Goal: Task Accomplishment & Management: Manage account settings

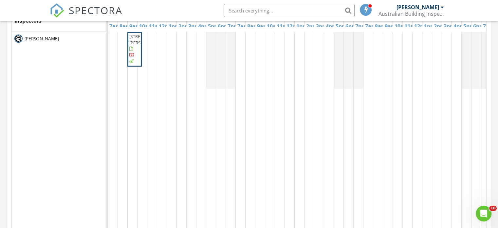
scroll to position [328, 0]
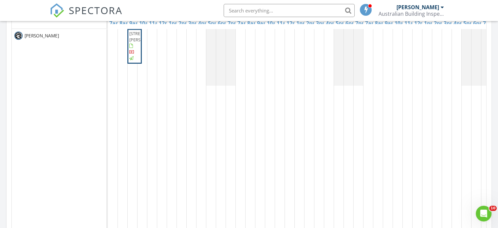
click at [134, 43] on span "5 Webb Street, Warburton 3799" at bounding box center [147, 36] width 37 height 12
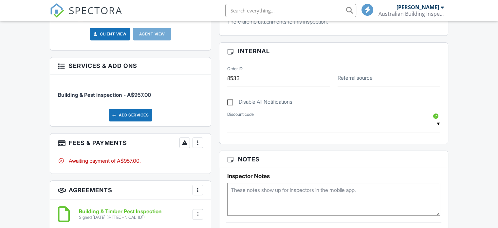
click at [200, 144] on div at bounding box center [198, 142] width 7 height 7
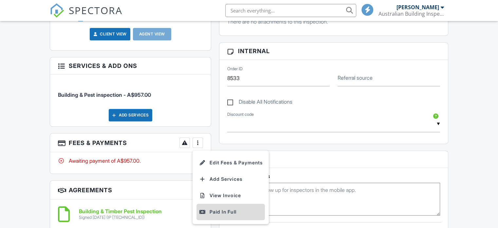
click at [214, 209] on div "Paid In Full" at bounding box center [230, 212] width 63 height 8
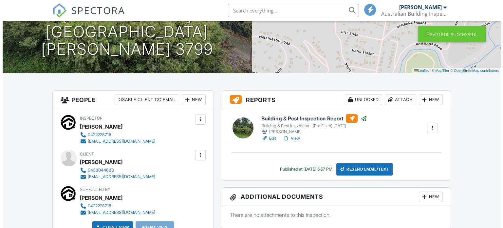
scroll to position [131, 0]
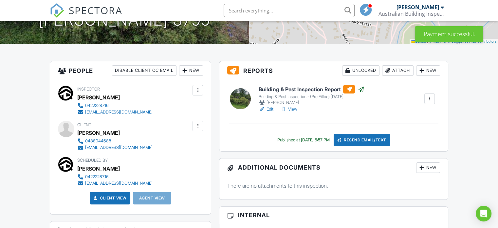
click at [362, 140] on div "Resend Email/Text" at bounding box center [362, 140] width 56 height 12
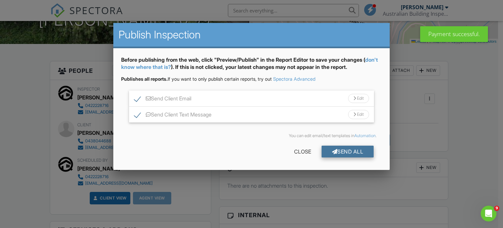
scroll to position [0, 0]
click at [349, 150] on div "Send All" at bounding box center [348, 151] width 52 height 12
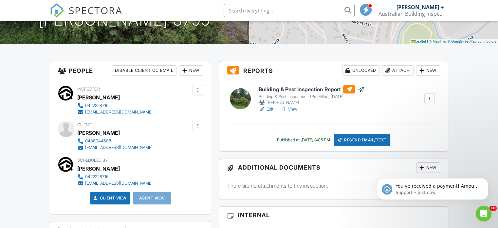
click at [294, 110] on link "View" at bounding box center [288, 109] width 17 height 7
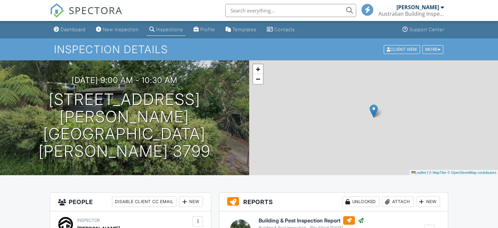
drag, startPoint x: 0, startPoint y: 0, endPoint x: 294, endPoint y: 125, distance: 319.4
